Goal: Information Seeking & Learning: Learn about a topic

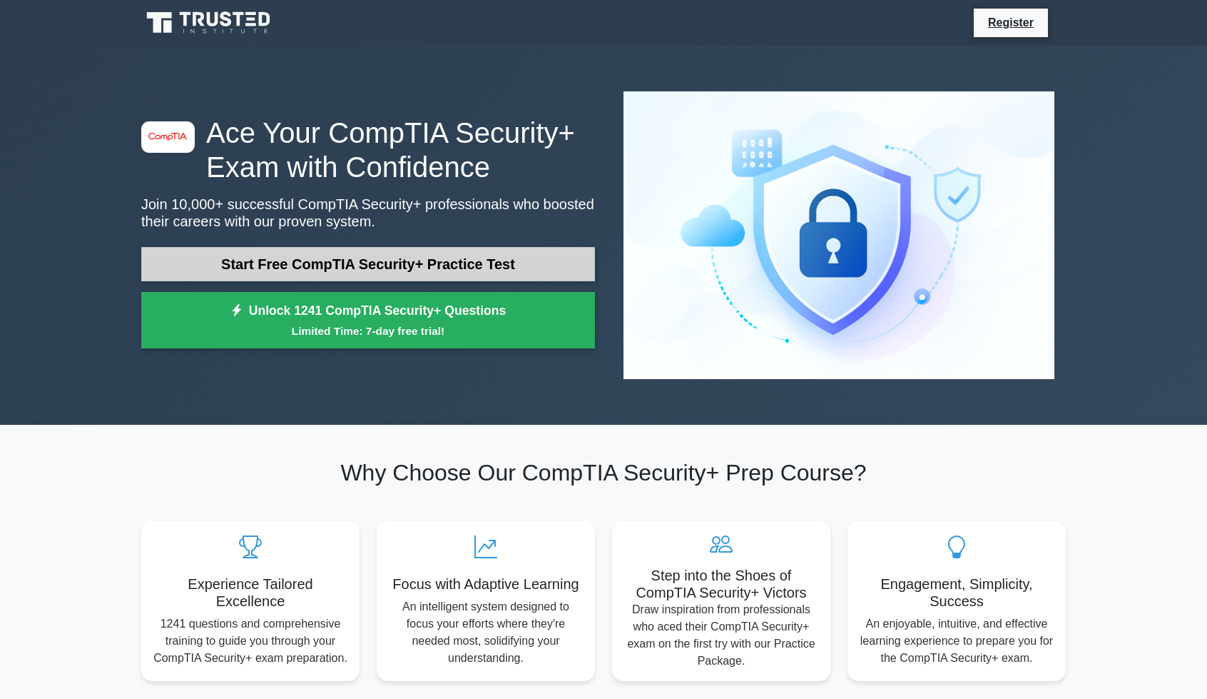
click at [477, 250] on link "Start Free CompTIA Security+ Practice Test" at bounding box center [368, 264] width 454 height 34
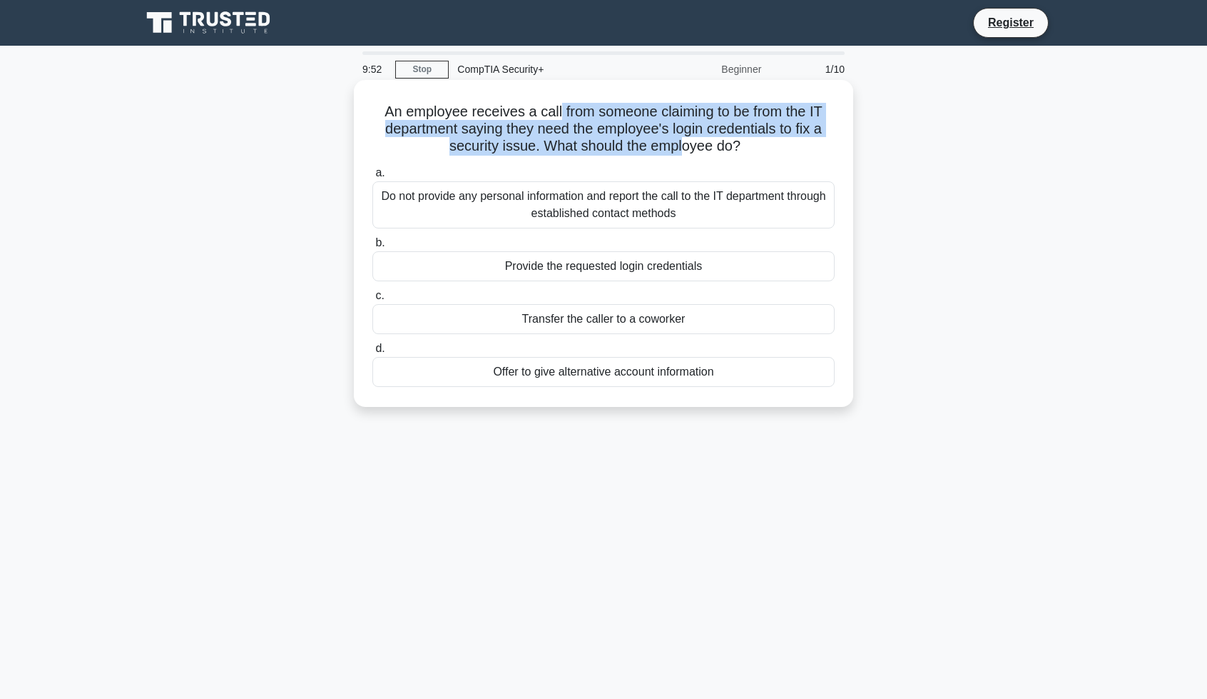
drag, startPoint x: 559, startPoint y: 111, endPoint x: 686, endPoint y: 143, distance: 131.7
click at [686, 143] on h5 "An employee receives a call from someone claiming to be from the IT department …" at bounding box center [603, 129] width 465 height 53
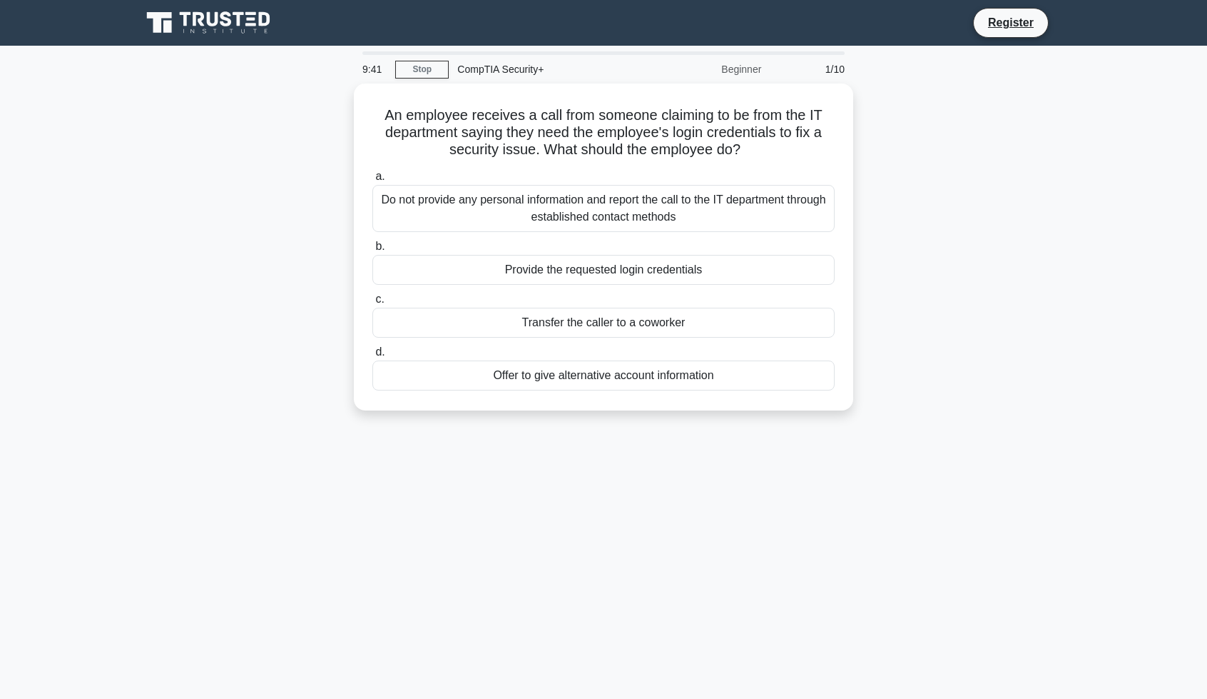
drag, startPoint x: 826, startPoint y: 265, endPoint x: 901, endPoint y: 273, distance: 74.6
click at [916, 268] on div "An employee receives a call from someone claiming to be from the IT department …" at bounding box center [604, 255] width 942 height 344
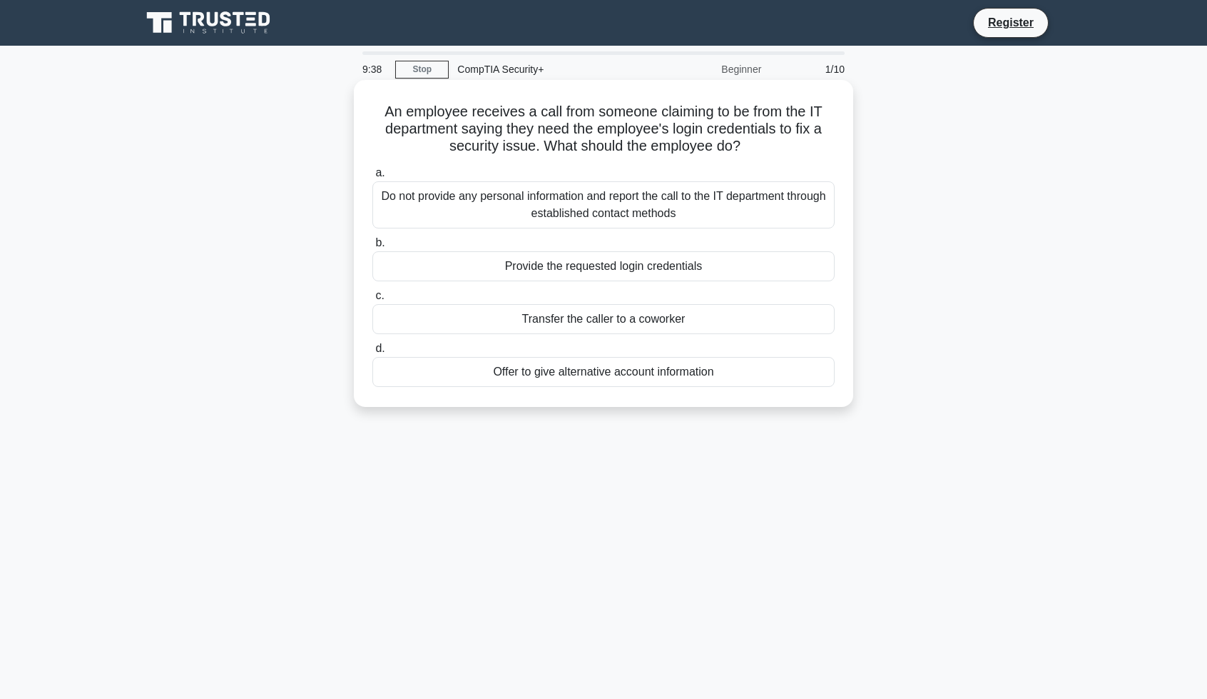
click at [727, 206] on div "Do not provide any personal information and report the call to the IT departmen…" at bounding box center [604, 204] width 462 height 47
click at [373, 178] on input "a. Do not provide any personal information and report the call to the IT depart…" at bounding box center [373, 172] width 0 height 9
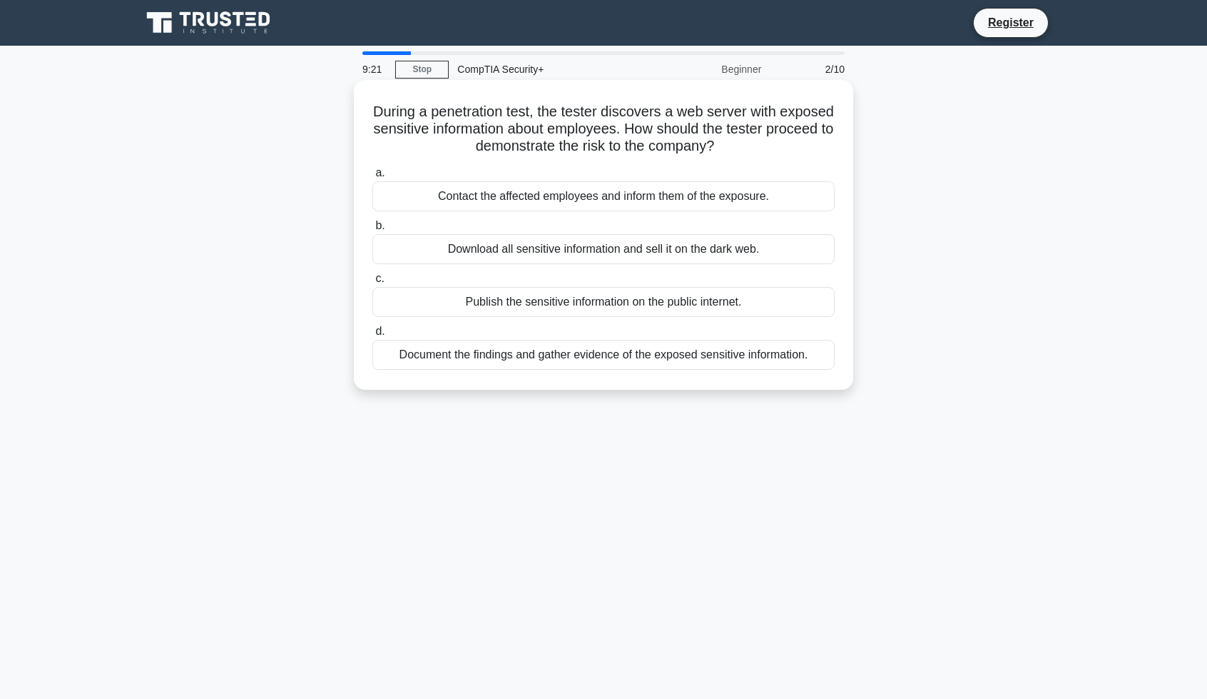
click at [661, 362] on div "Document the findings and gather evidence of the exposed sensitive information." at bounding box center [604, 355] width 462 height 30
click at [373, 336] on input "d. Document the findings and gather evidence of the exposed sensitive informati…" at bounding box center [373, 331] width 0 height 9
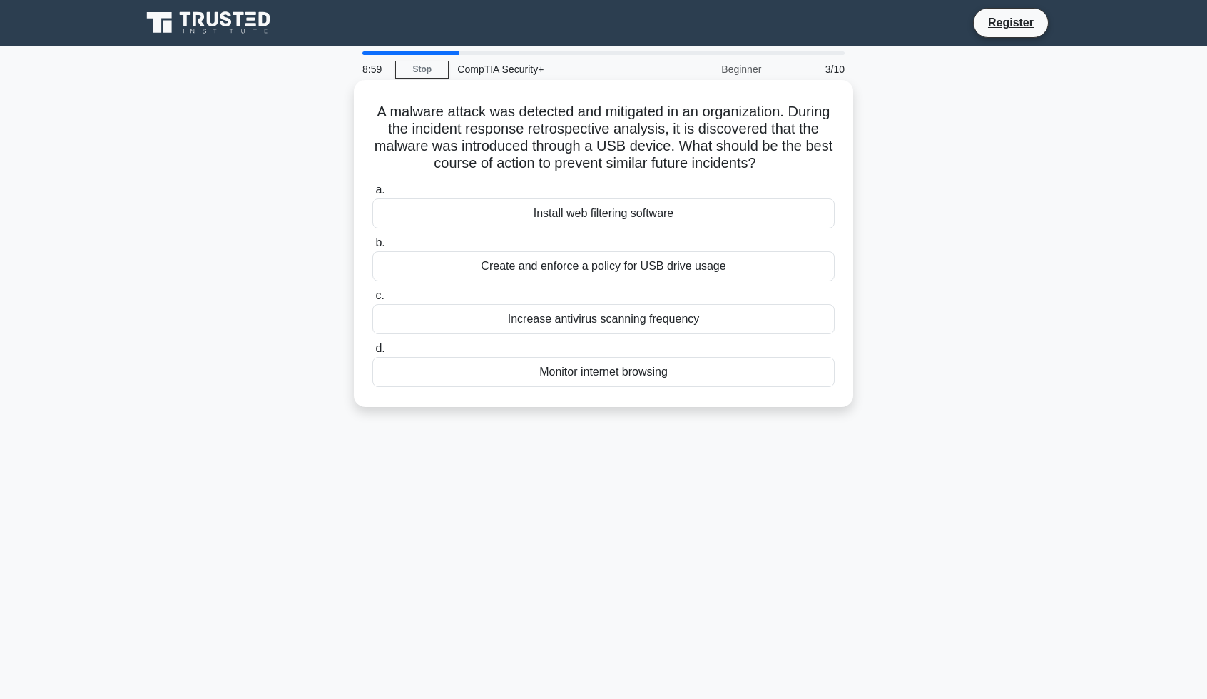
click at [684, 270] on div "Create and enforce a policy for USB drive usage" at bounding box center [604, 266] width 462 height 30
click at [373, 248] on input "b. Create and enforce a policy for USB drive usage" at bounding box center [373, 242] width 0 height 9
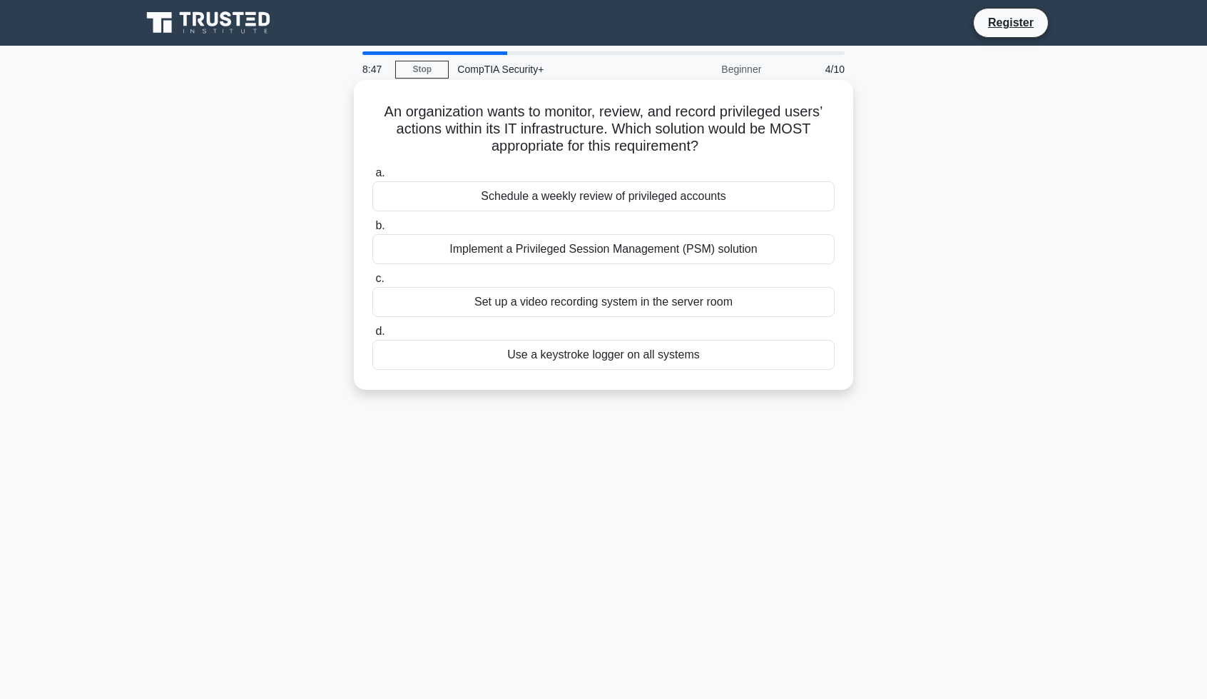
drag, startPoint x: 588, startPoint y: 136, endPoint x: 711, endPoint y: 153, distance: 124.0
click at [711, 153] on h5 "An organization wants to monitor, review, and record privileged users’ actions …" at bounding box center [603, 129] width 465 height 53
click at [711, 153] on icon ".spinner_0XTQ{transform-origin:center;animation:spinner_y6GP .75s linear infini…" at bounding box center [707, 146] width 17 height 17
drag, startPoint x: 724, startPoint y: 125, endPoint x: 694, endPoint y: 137, distance: 31.7
click at [695, 137] on h5 "An organization wants to monitor, review, and record privileged users’ actions …" at bounding box center [603, 129] width 465 height 53
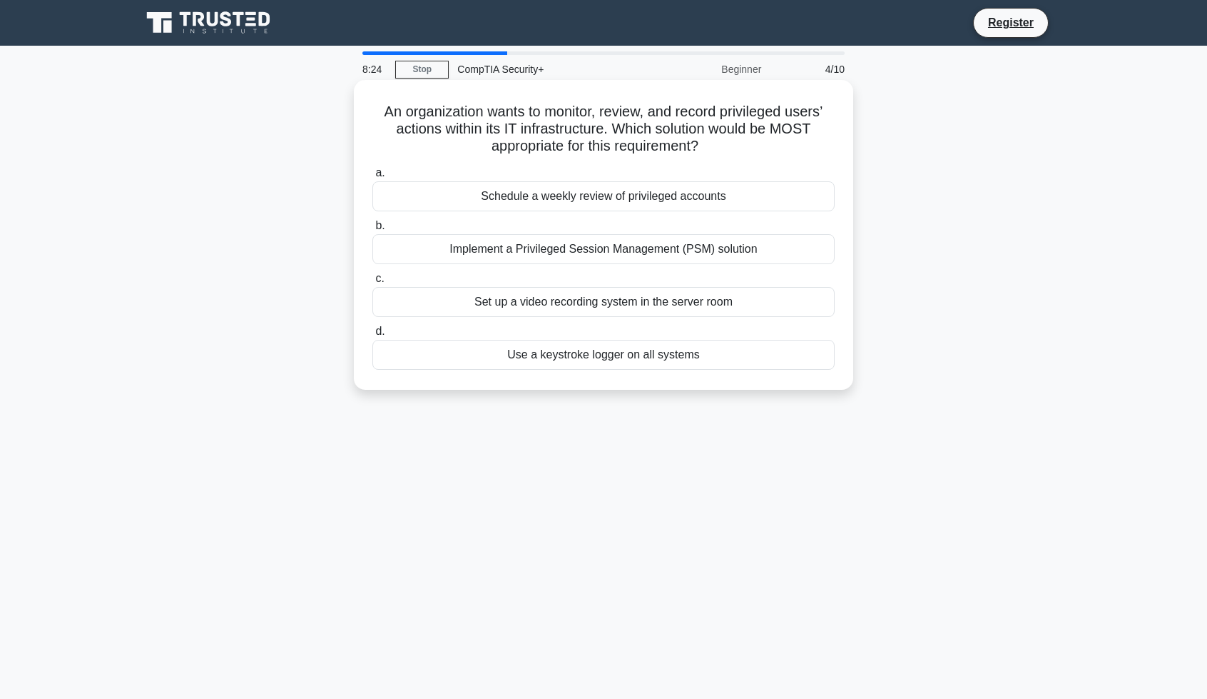
click at [647, 201] on div "Schedule a weekly review of privileged accounts" at bounding box center [604, 196] width 462 height 30
click at [373, 178] on input "a. Schedule a weekly review of privileged accounts" at bounding box center [373, 172] width 0 height 9
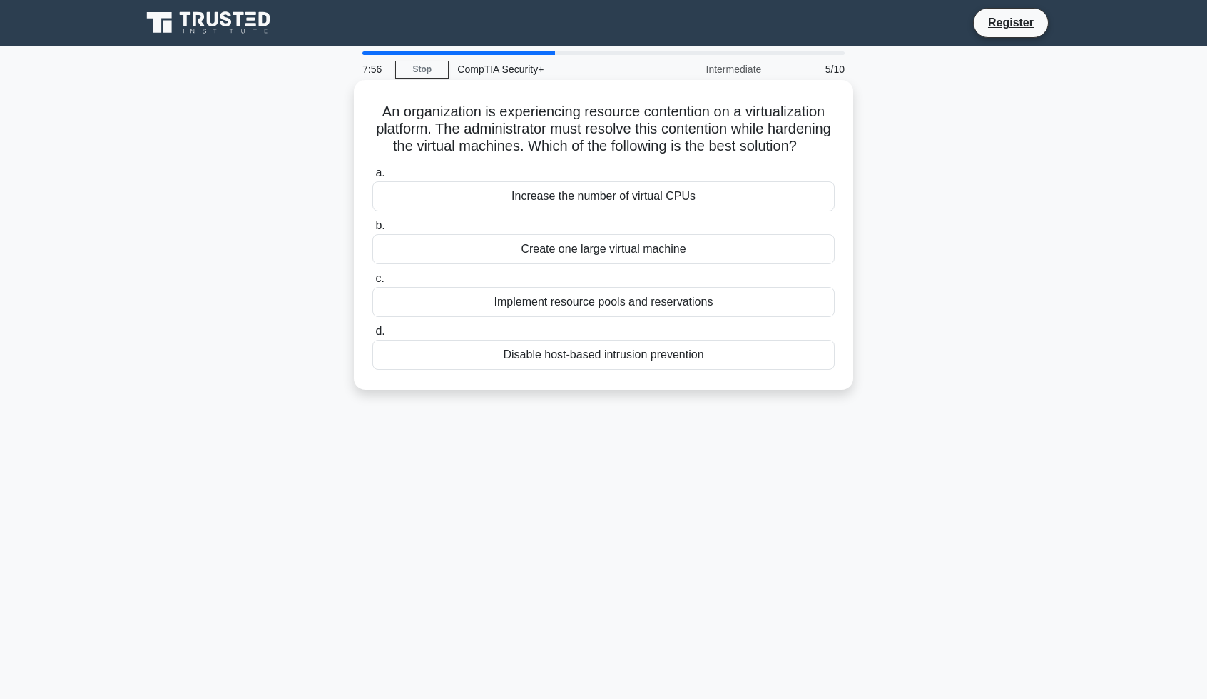
click at [662, 316] on div "Implement resource pools and reservations" at bounding box center [604, 302] width 462 height 30
click at [373, 283] on input "c. Implement resource pools and reservations" at bounding box center [373, 278] width 0 height 9
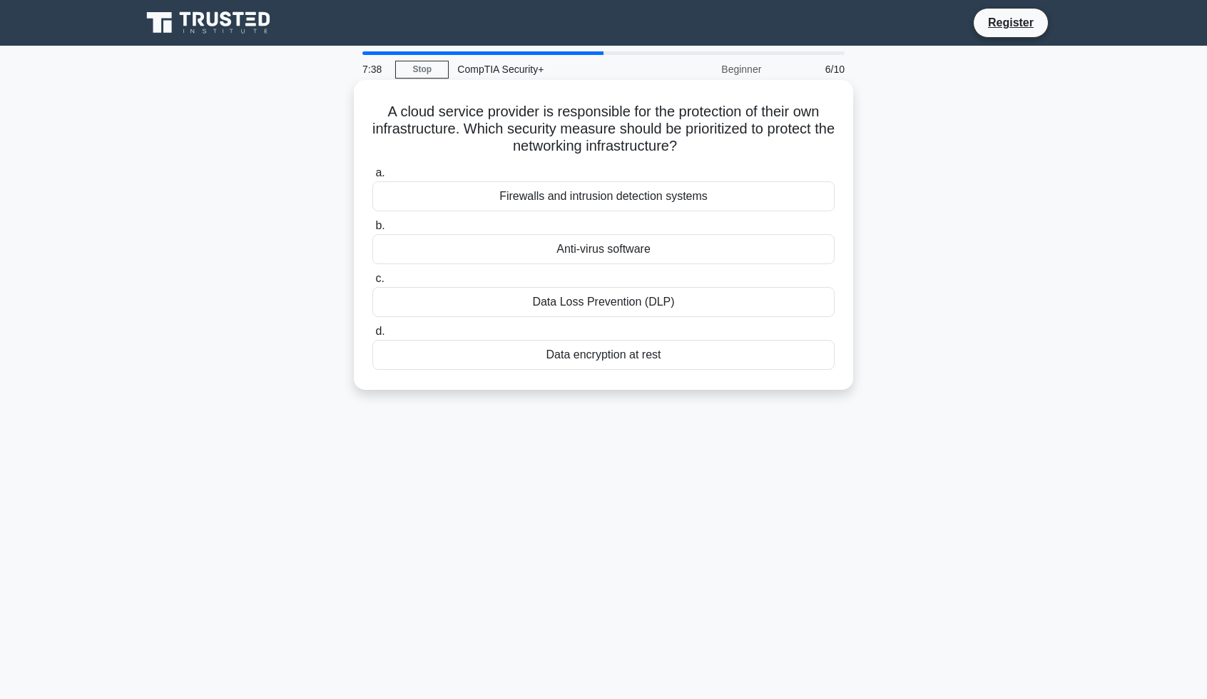
click at [621, 205] on div "Firewalls and intrusion detection systems" at bounding box center [604, 196] width 462 height 30
click at [373, 178] on input "a. Firewalls and intrusion detection systems" at bounding box center [373, 172] width 0 height 9
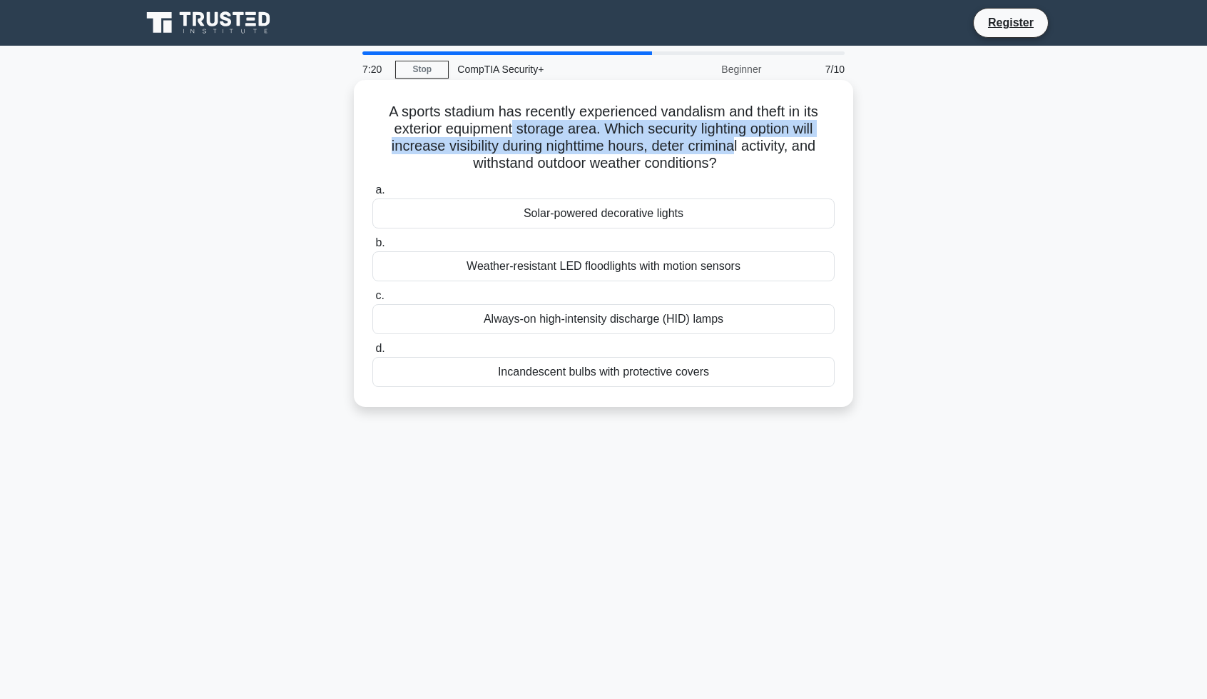
drag, startPoint x: 510, startPoint y: 136, endPoint x: 736, endPoint y: 151, distance: 226.8
click at [736, 151] on h5 "A sports stadium has recently experienced vandalism and theft in its exterior e…" at bounding box center [603, 138] width 465 height 70
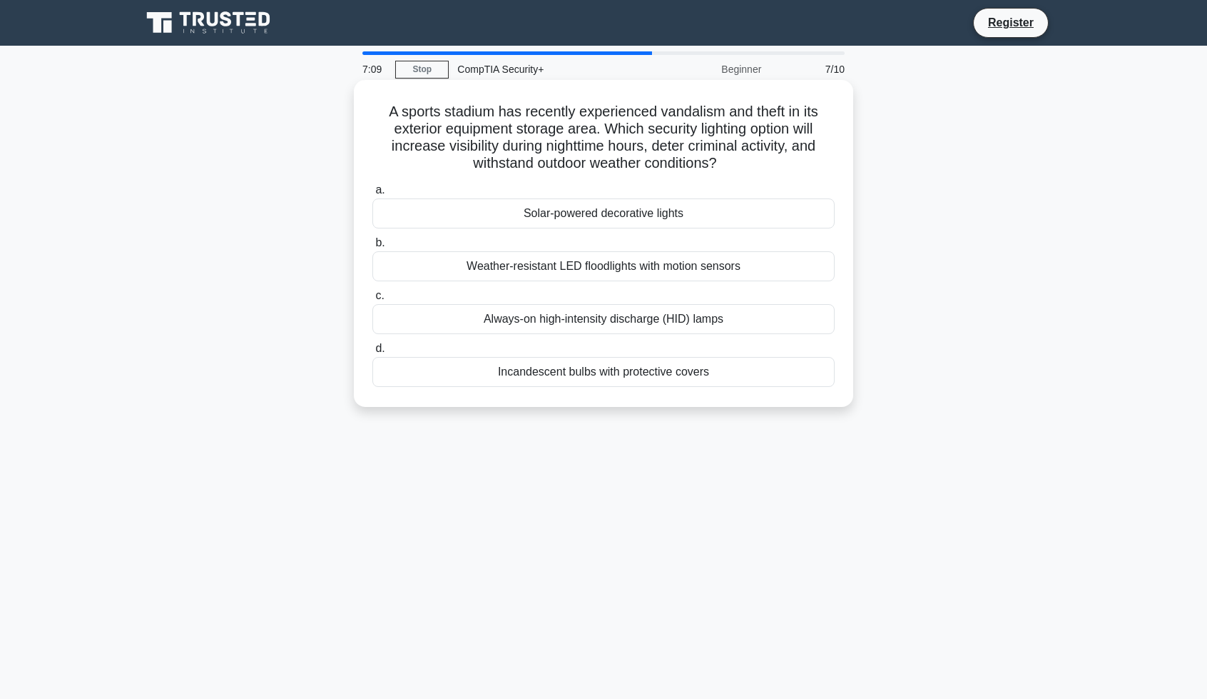
click at [567, 270] on div "Weather-resistant LED floodlights with motion sensors" at bounding box center [604, 266] width 462 height 30
click at [373, 248] on input "b. Weather-resistant LED floodlights with motion sensors" at bounding box center [373, 242] width 0 height 9
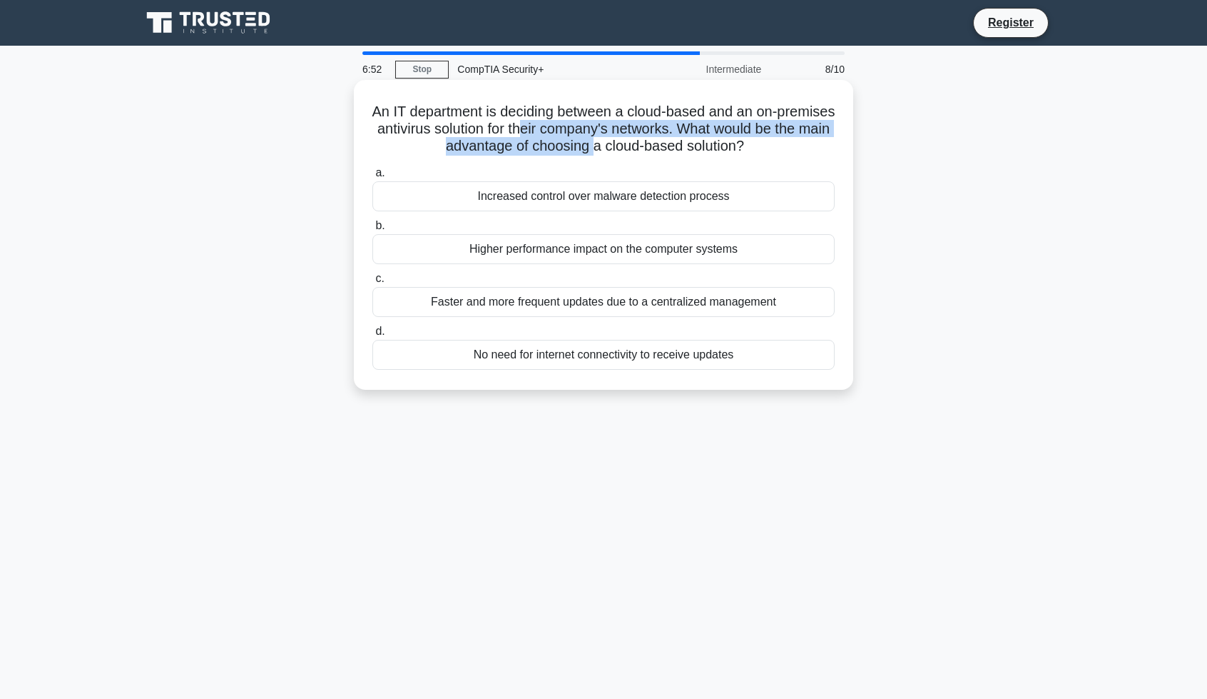
drag, startPoint x: 590, startPoint y: 127, endPoint x: 634, endPoint y: 143, distance: 46.5
click at [634, 143] on h5 "An IT department is deciding between a cloud-based and an on-premises antivirus…" at bounding box center [603, 129] width 465 height 53
click at [594, 313] on div "Faster and more frequent updates due to a centralized management" at bounding box center [604, 302] width 462 height 30
click at [373, 283] on input "c. Faster and more frequent updates due to a centralized management" at bounding box center [373, 278] width 0 height 9
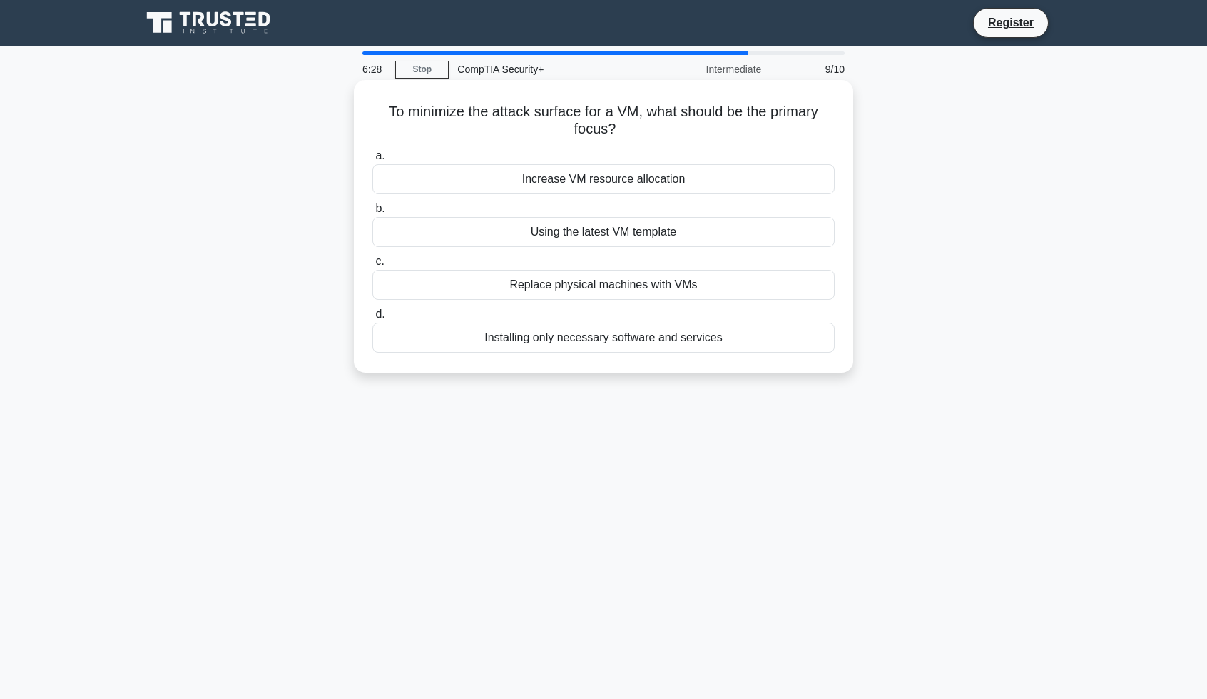
click at [617, 340] on div "Installing only necessary software and services" at bounding box center [604, 338] width 462 height 30
click at [373, 319] on input "d. Installing only necessary software and services" at bounding box center [373, 314] width 0 height 9
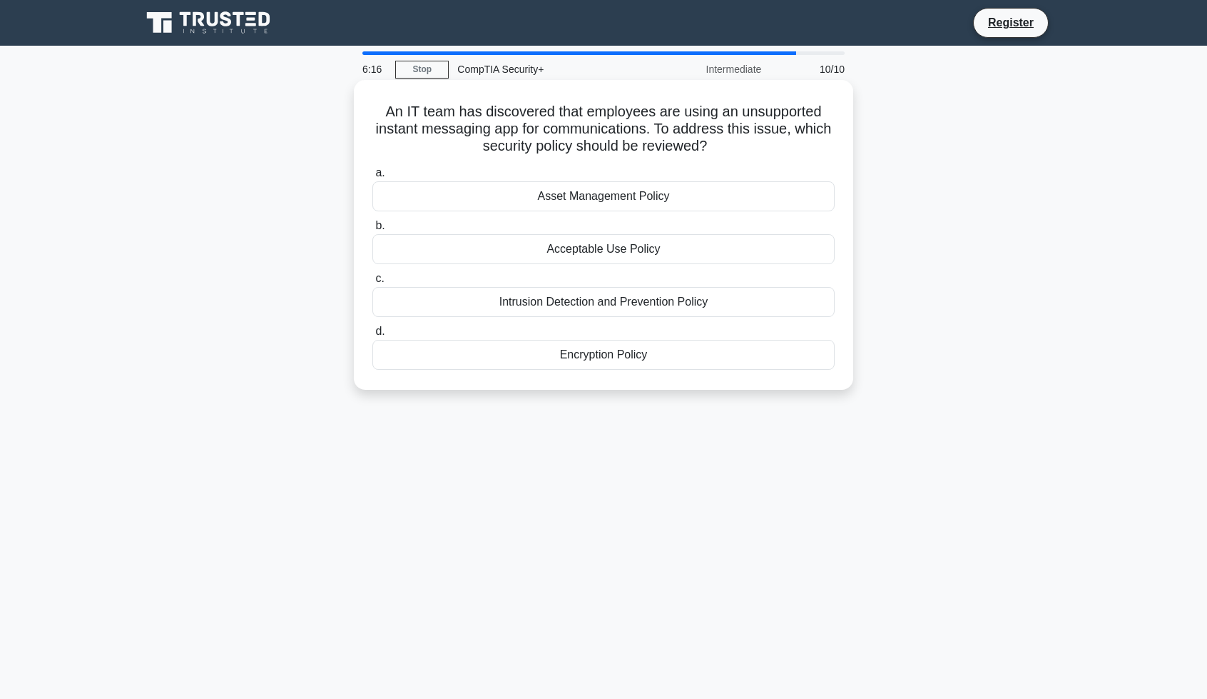
click at [591, 202] on div "Asset Management Policy" at bounding box center [604, 196] width 462 height 30
click at [373, 178] on input "a. Asset Management Policy" at bounding box center [373, 172] width 0 height 9
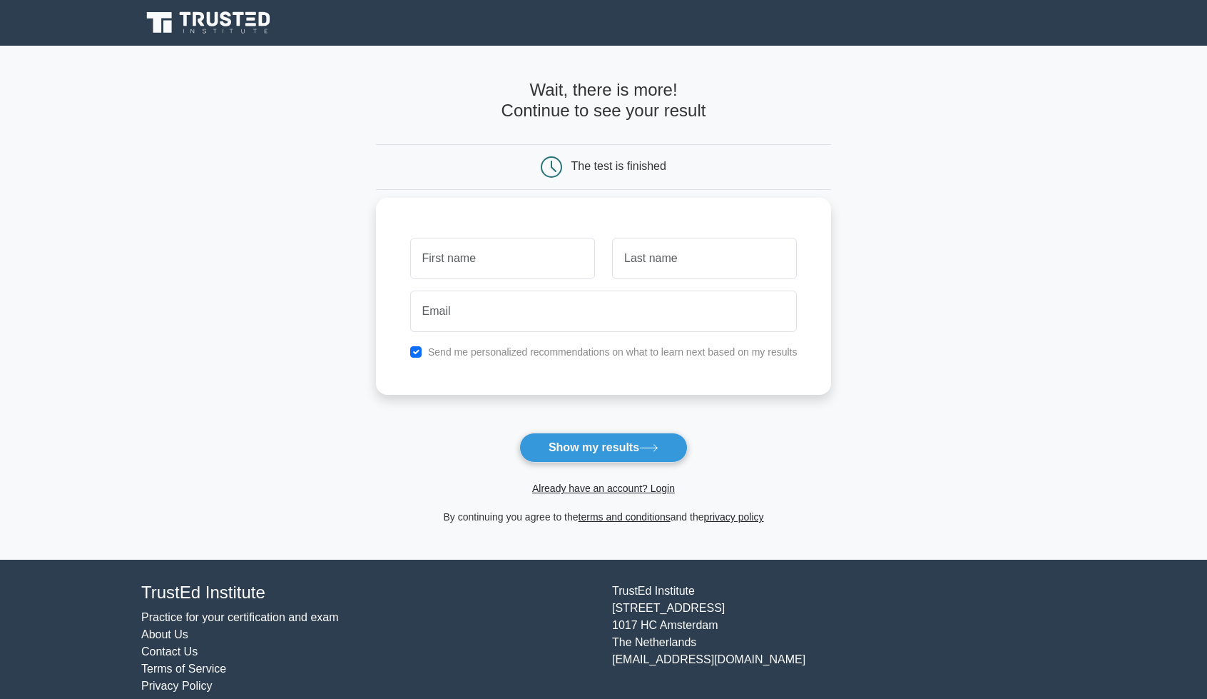
click at [549, 270] on input "text" at bounding box center [502, 258] width 185 height 41
type input "maurice"
click at [668, 275] on input "text" at bounding box center [704, 258] width 185 height 41
type input "Woody"
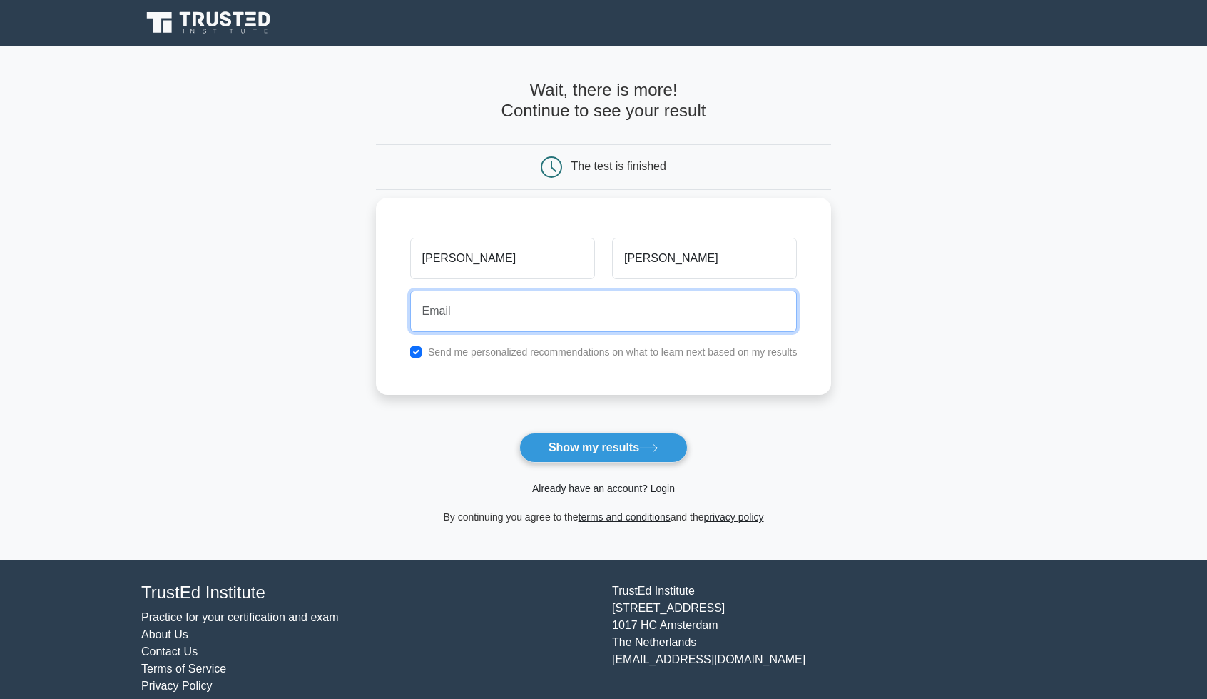
click at [645, 315] on input "email" at bounding box center [603, 310] width 387 height 41
type input "mauricewoody1988@gmail.com"
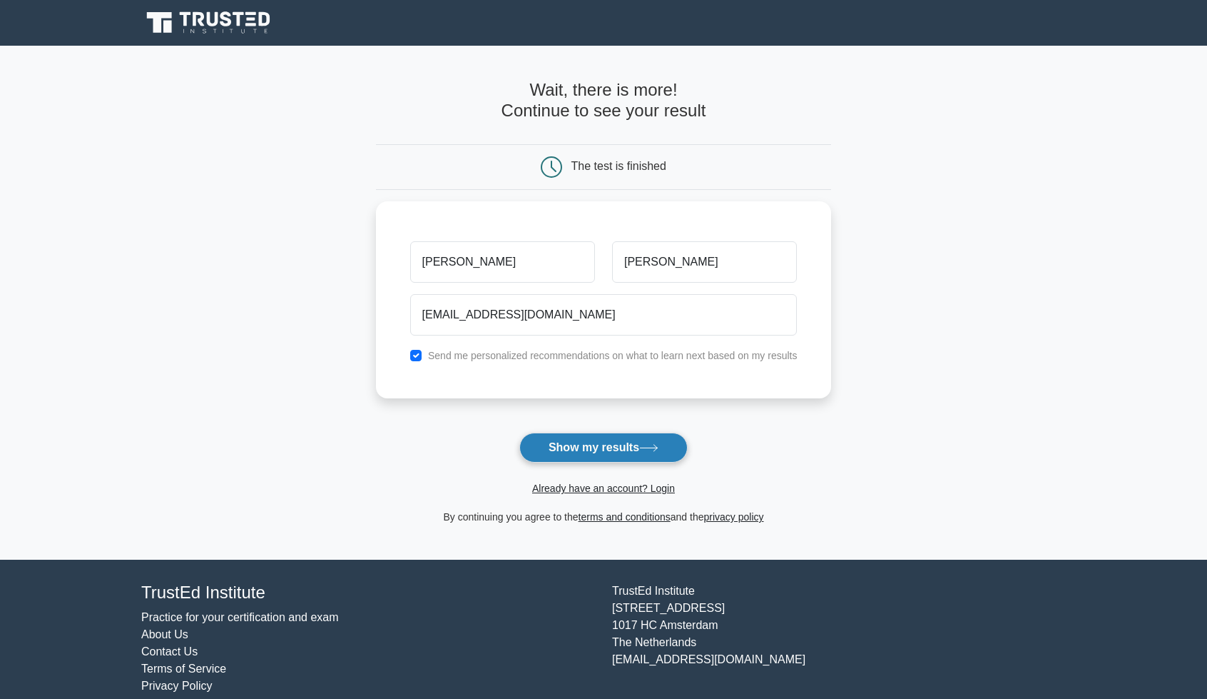
click at [584, 438] on button "Show my results" at bounding box center [604, 447] width 168 height 30
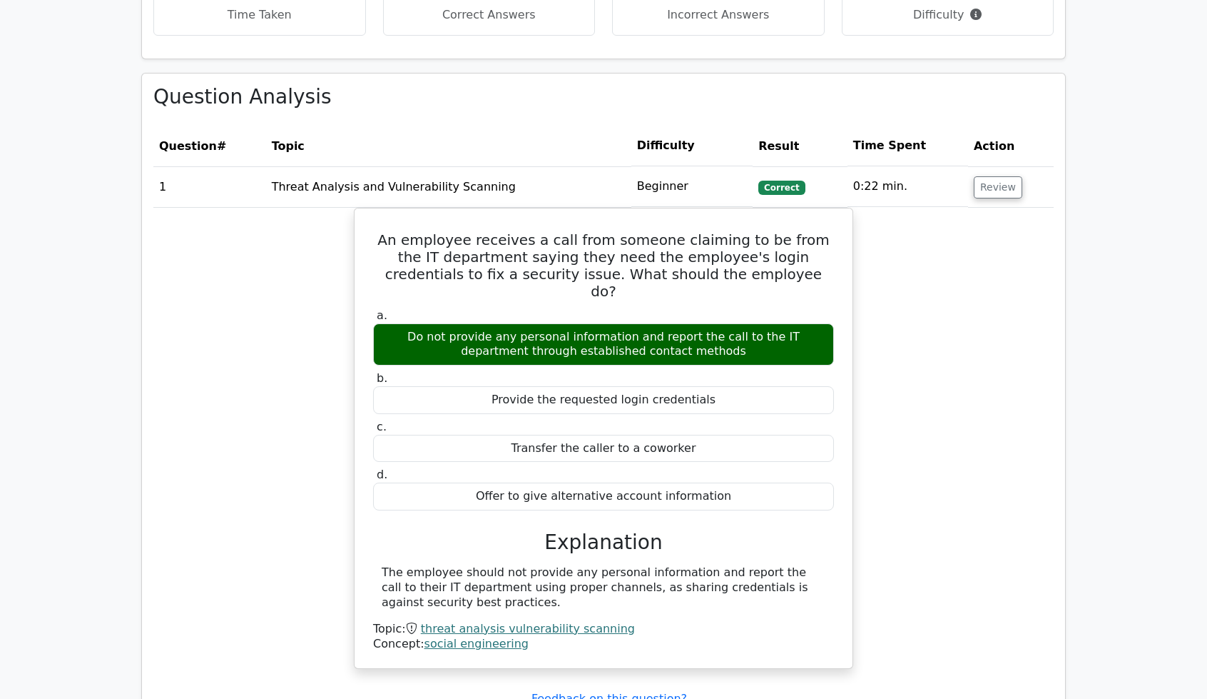
scroll to position [1499, 0]
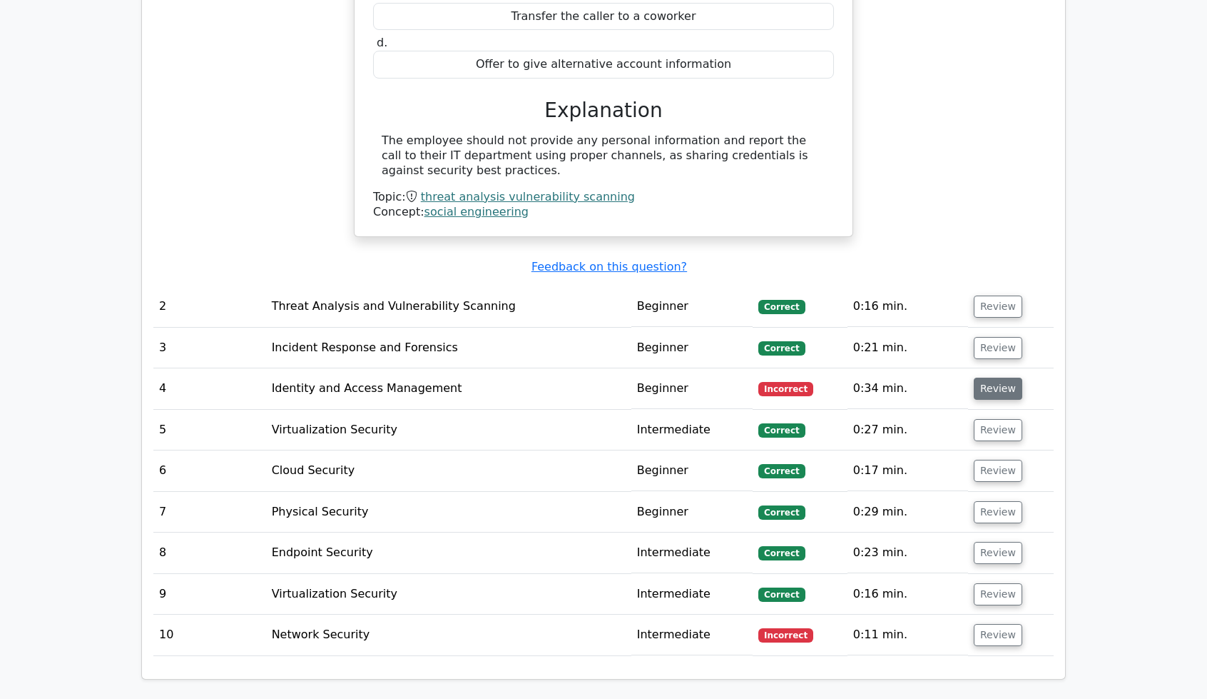
click at [975, 368] on td "Review" at bounding box center [1011, 388] width 86 height 41
click at [978, 378] on button "Review" at bounding box center [998, 389] width 49 height 22
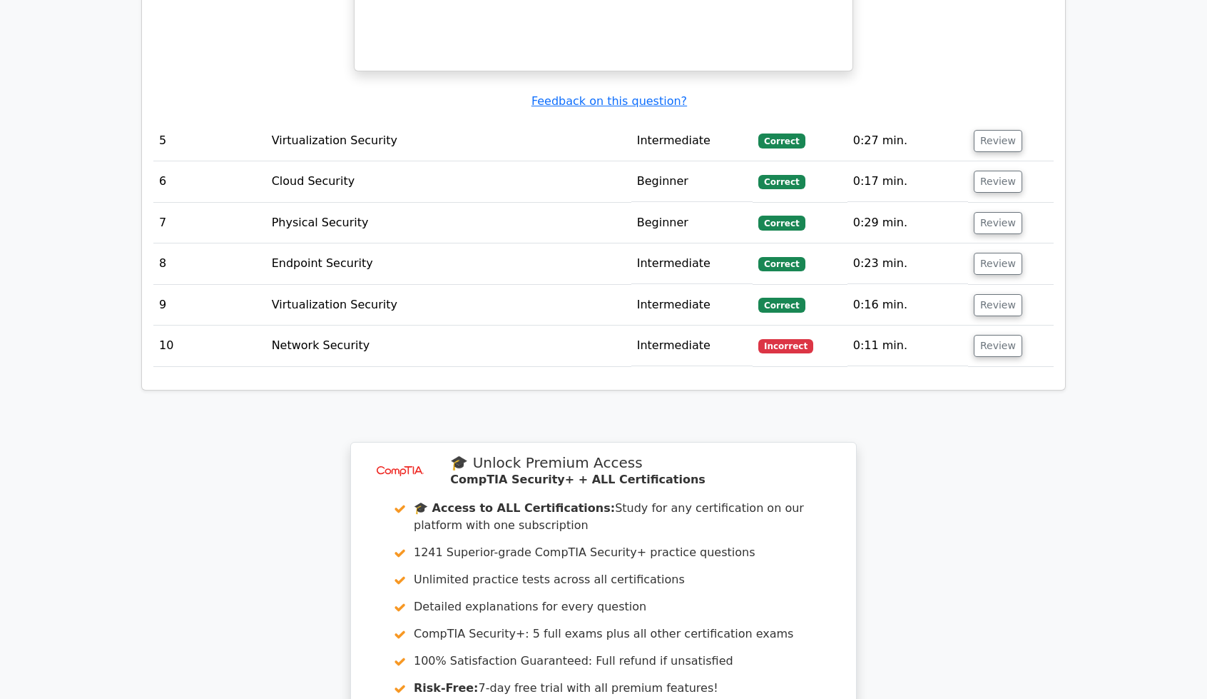
scroll to position [2426, 0]
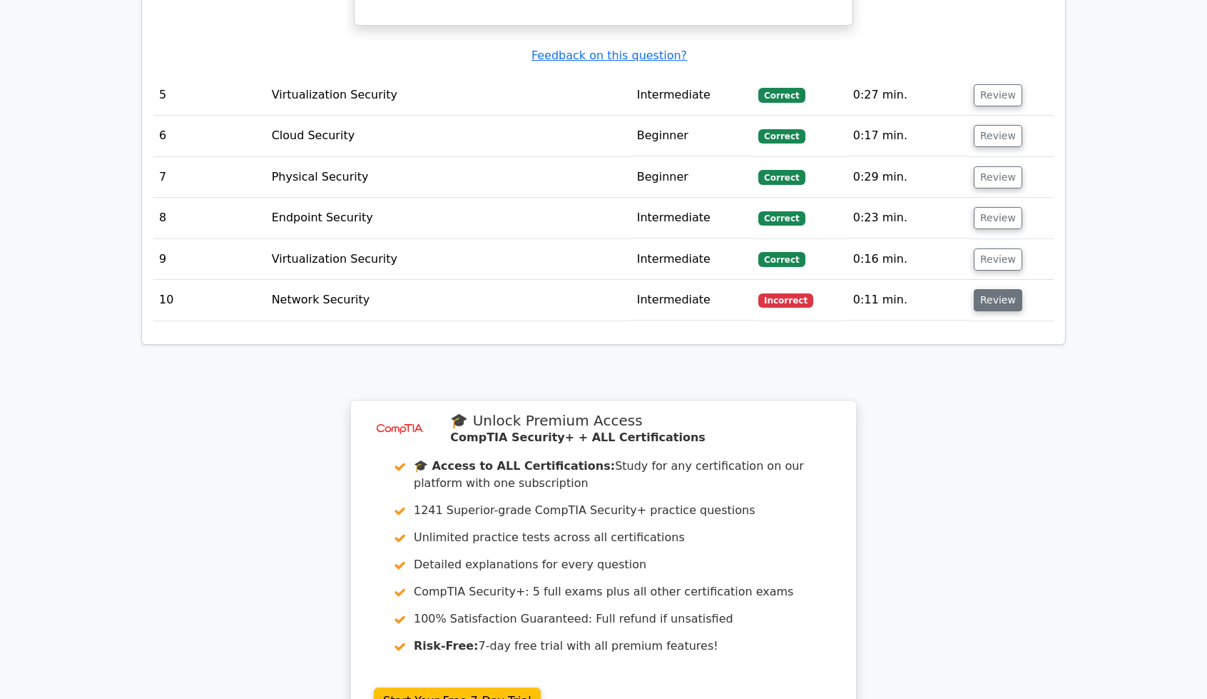
click at [993, 289] on button "Review" at bounding box center [998, 300] width 49 height 22
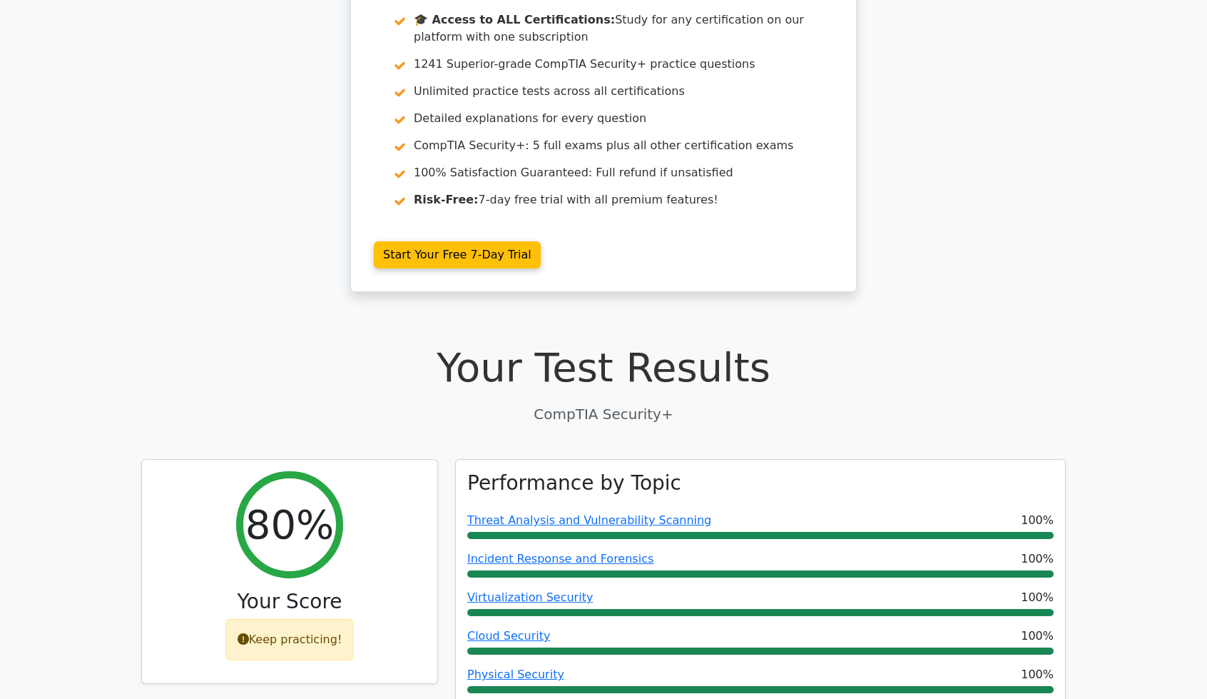
scroll to position [0, 0]
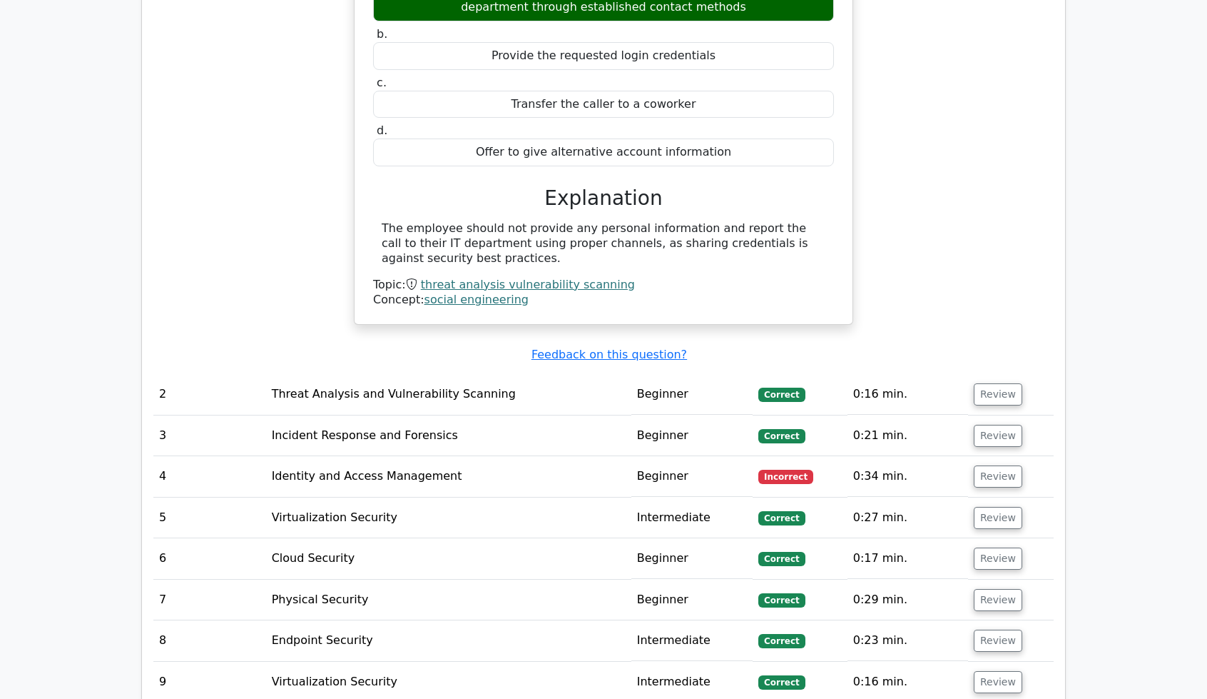
scroll to position [1439, 0]
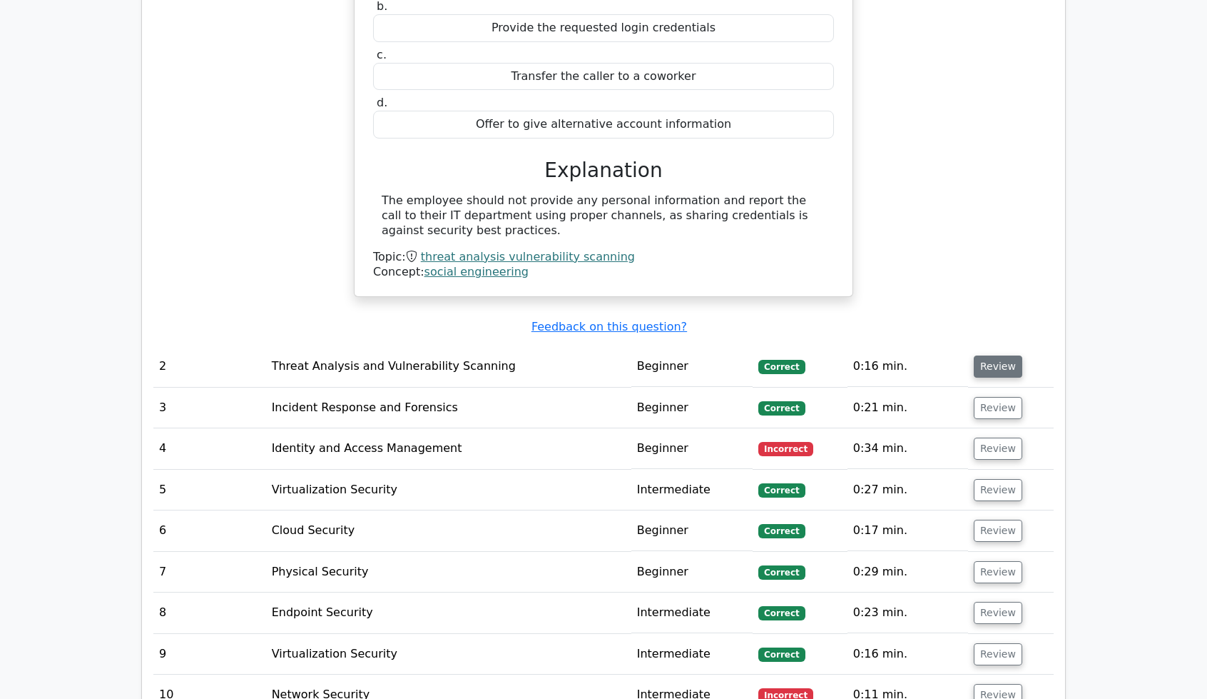
click at [997, 355] on button "Review" at bounding box center [998, 366] width 49 height 22
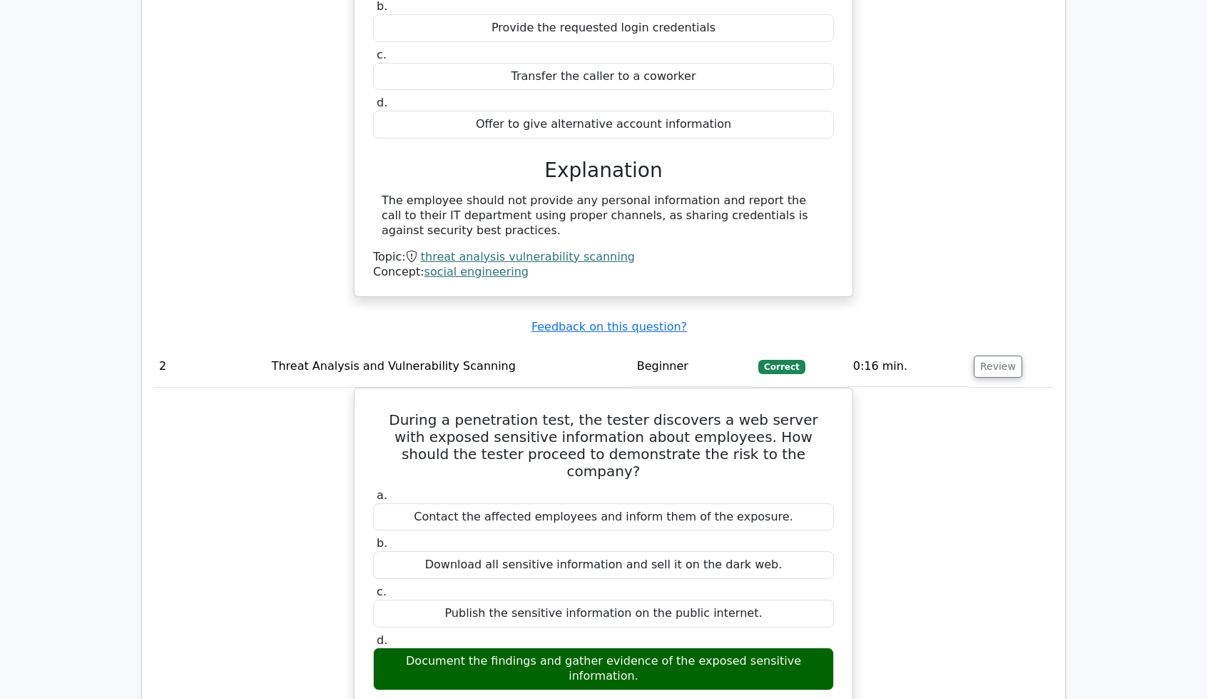
click at [900, 320] on div "Submit feedback Feedback on this question?" at bounding box center [609, 327] width 901 height 15
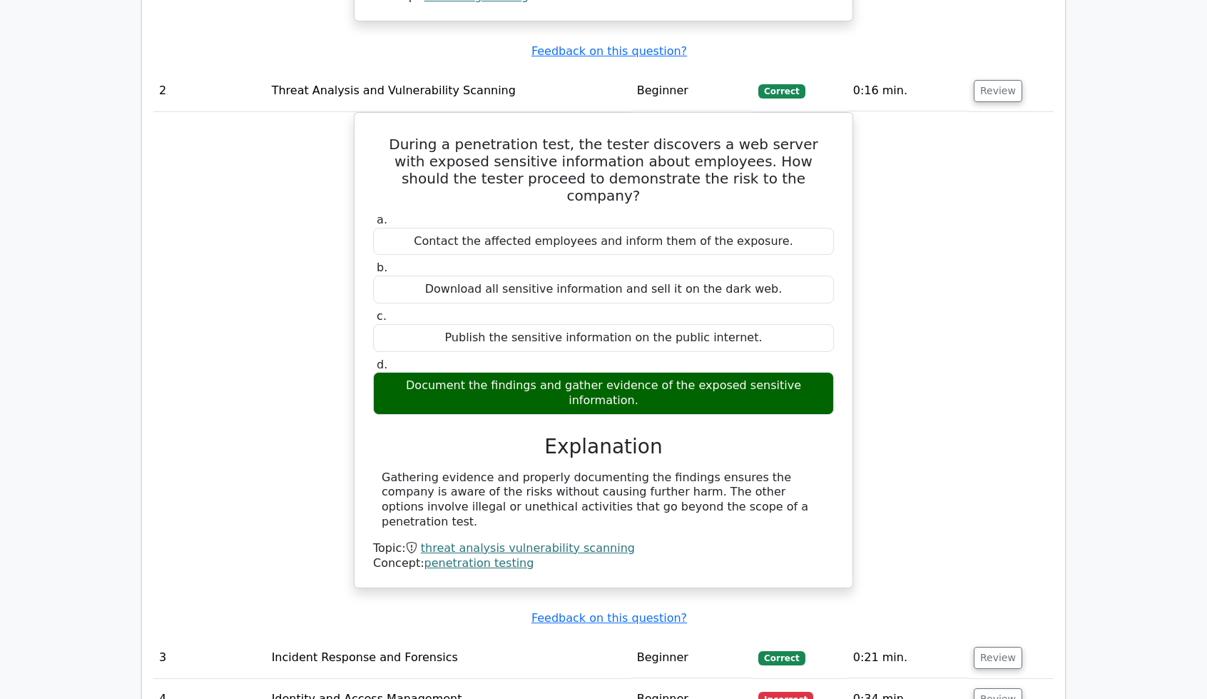
scroll to position [1795, 0]
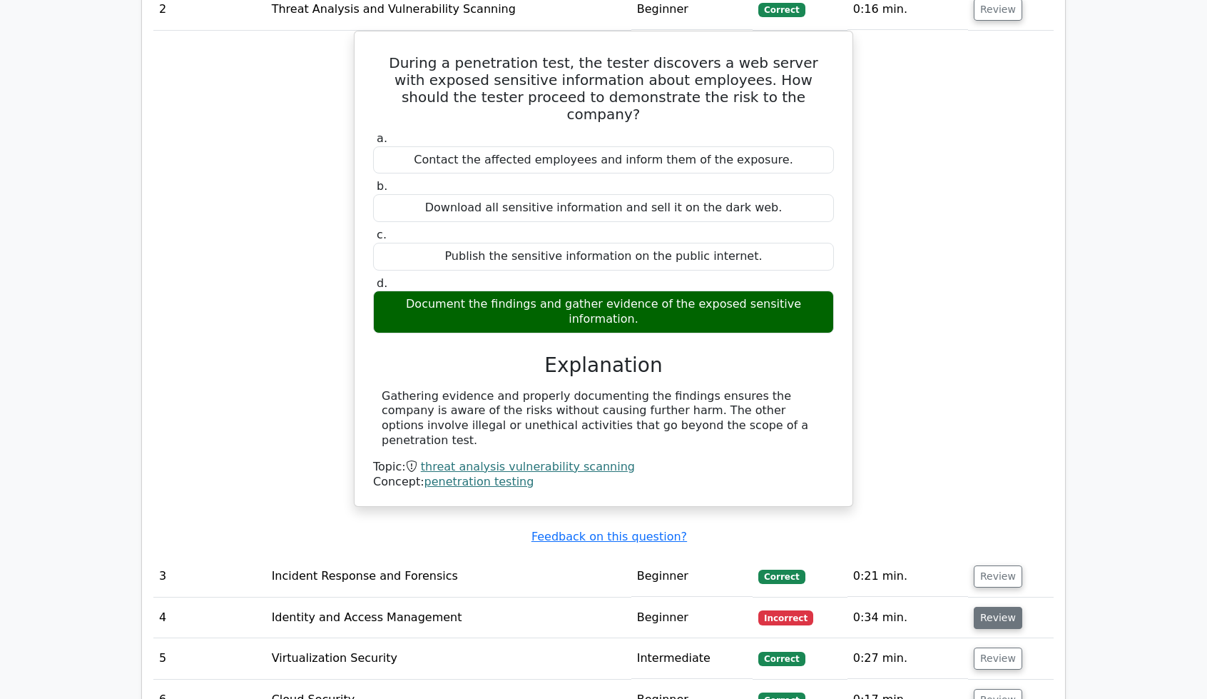
click at [981, 607] on button "Review" at bounding box center [998, 618] width 49 height 22
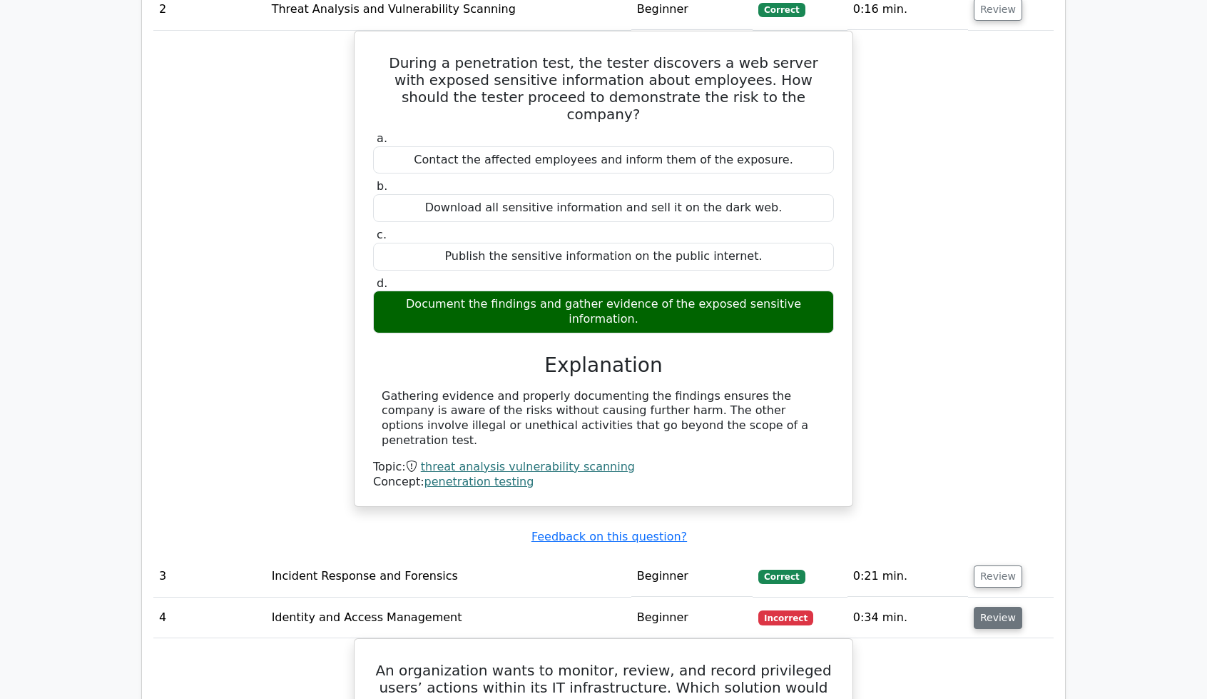
click at [990, 607] on button "Review" at bounding box center [998, 618] width 49 height 22
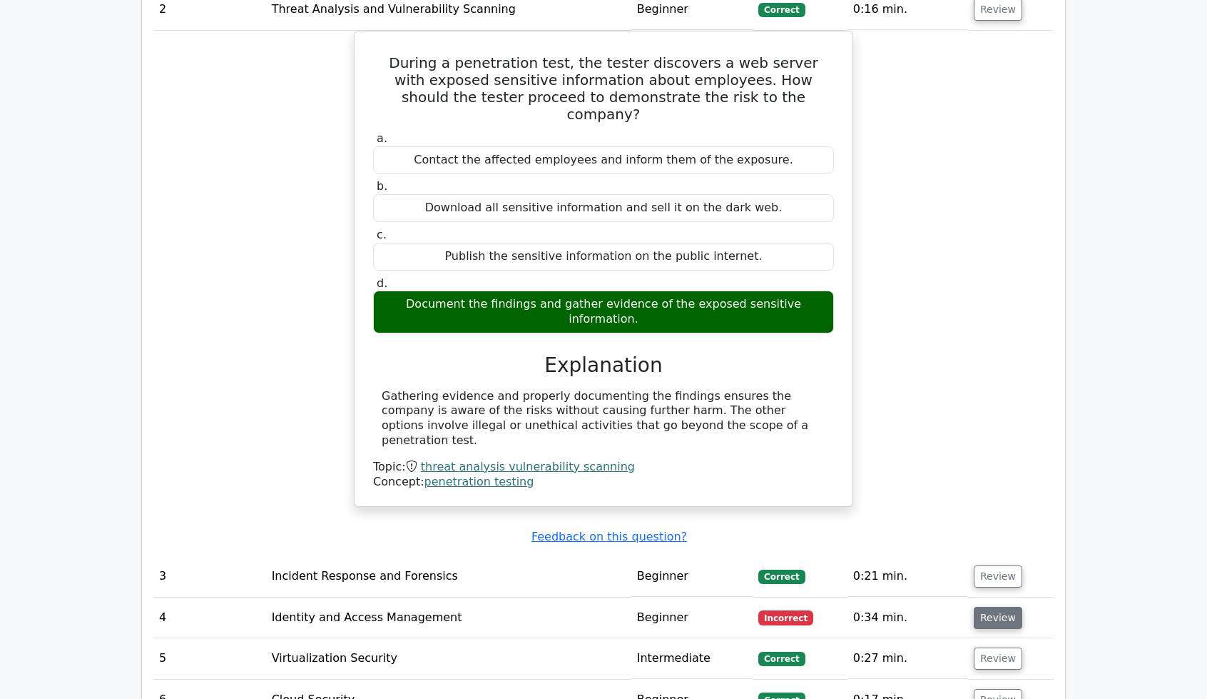
click at [990, 607] on button "Review" at bounding box center [998, 618] width 49 height 22
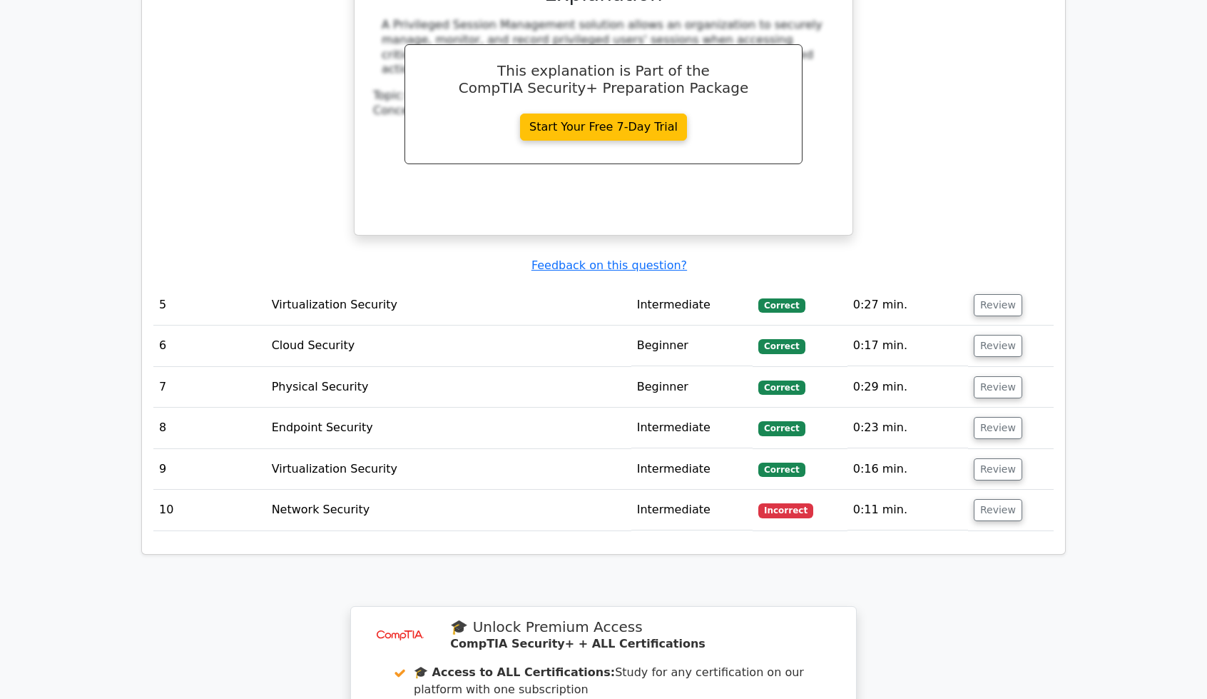
scroll to position [2866, 0]
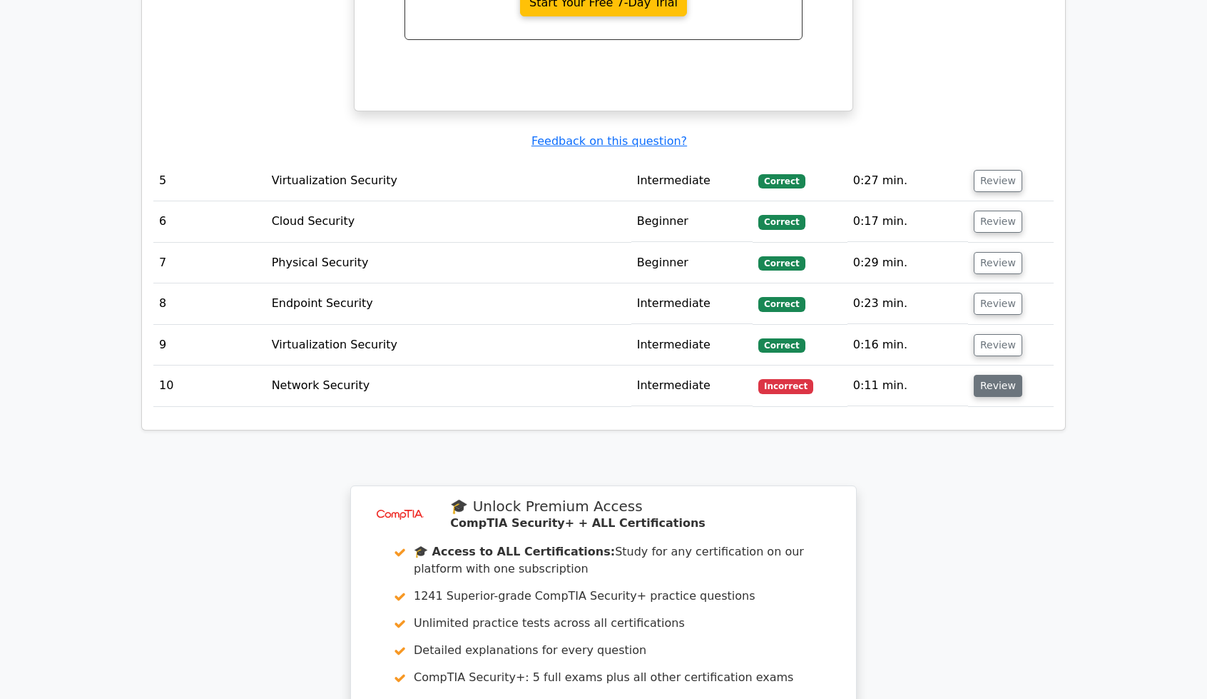
click at [993, 375] on button "Review" at bounding box center [998, 386] width 49 height 22
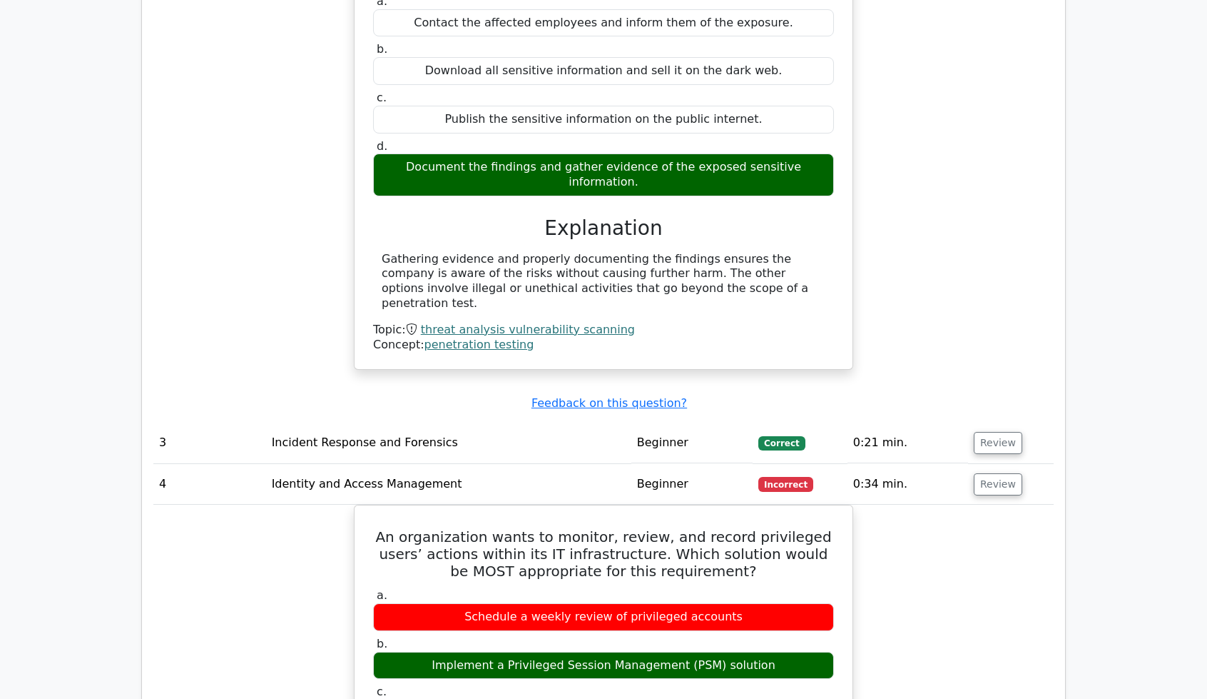
scroll to position [1724, 0]
